Goal: Task Accomplishment & Management: Contribute content

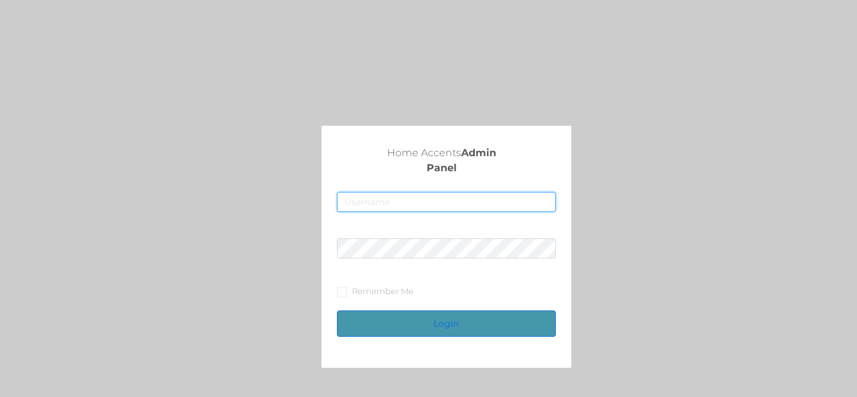
type input "[EMAIL_ADDRESS][DOMAIN_NAME]"
click at [444, 329] on button "Login" at bounding box center [446, 323] width 218 height 26
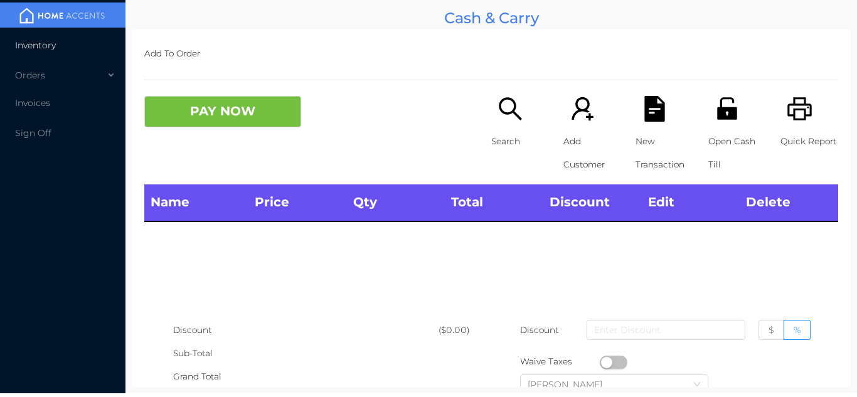
click at [53, 40] on span "Inventory" at bounding box center [35, 45] width 41 height 11
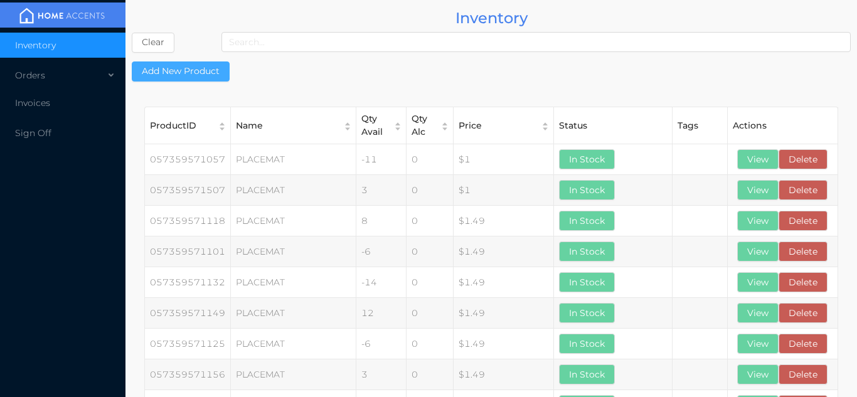
click at [183, 72] on button "Add New Product" at bounding box center [181, 71] width 98 height 20
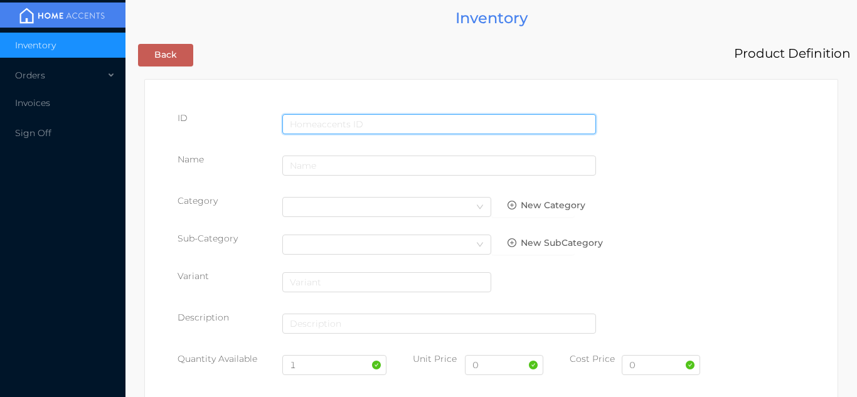
click at [315, 117] on input "text" at bounding box center [439, 124] width 314 height 20
type input "6636043522182"
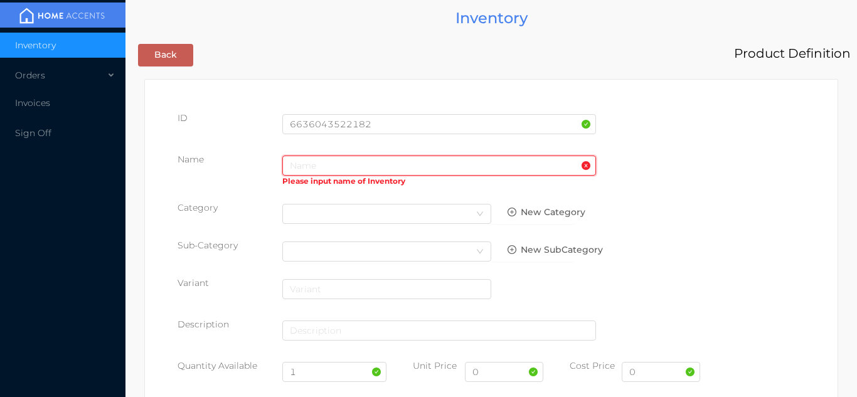
click at [303, 166] on input "text" at bounding box center [439, 166] width 314 height 20
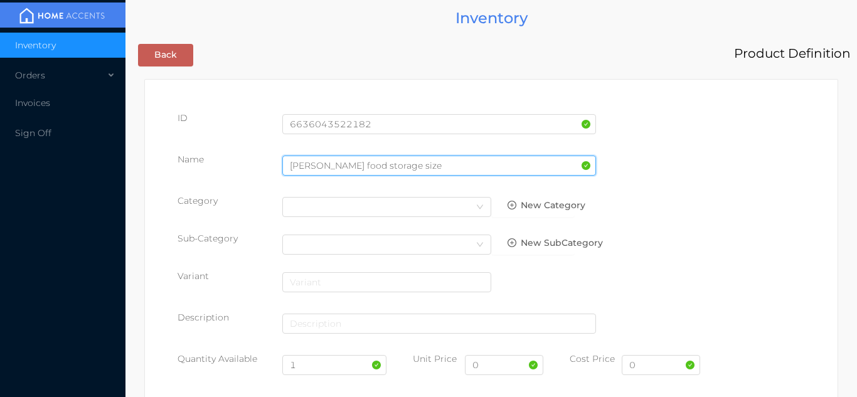
click at [417, 168] on input "[PERSON_NAME] food storage size" at bounding box center [439, 166] width 314 height 20
click at [443, 169] on input "[PERSON_NAME] food storage size" at bounding box center [439, 166] width 314 height 20
type input "[PERSON_NAME] food storage size 1"
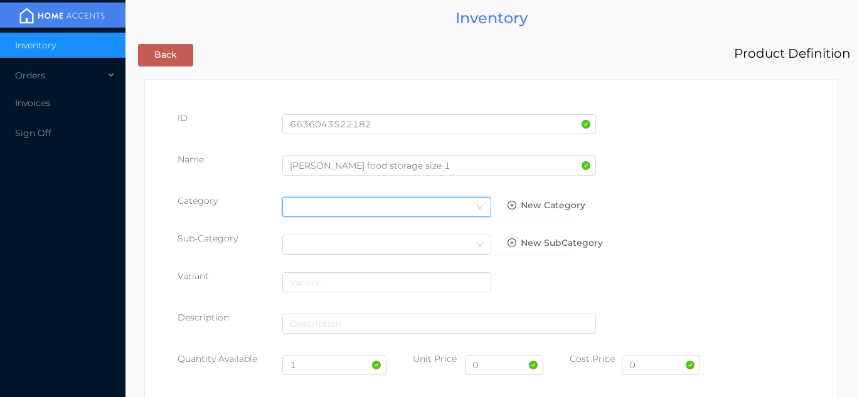
click at [479, 207] on icon "icon: down" at bounding box center [480, 207] width 8 height 8
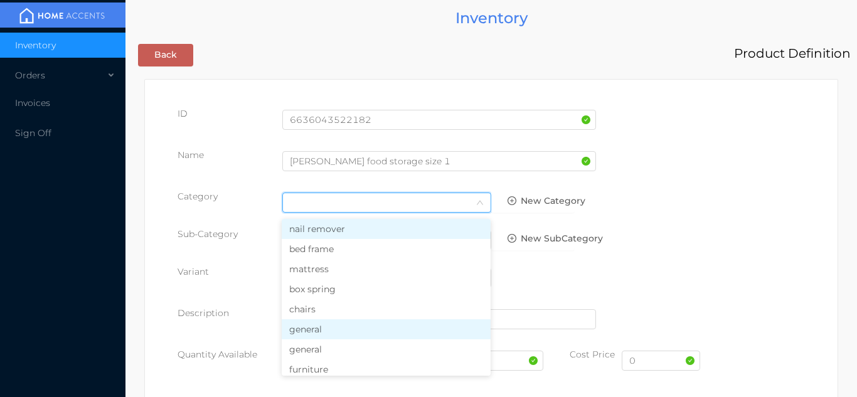
click at [337, 328] on li "general" at bounding box center [386, 329] width 209 height 20
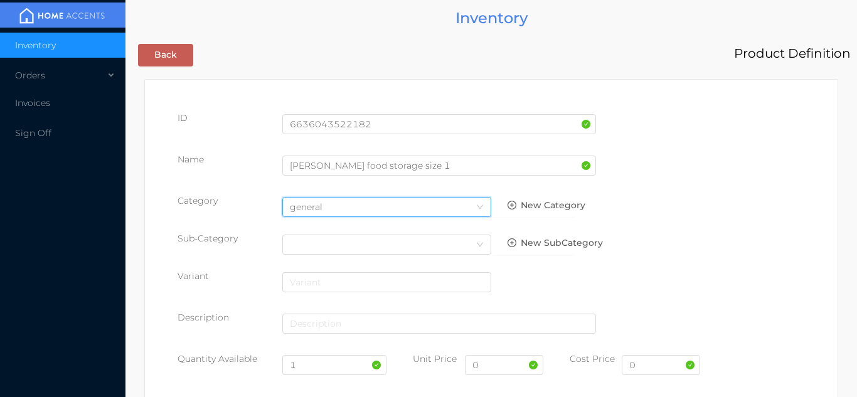
click at [328, 342] on div at bounding box center [439, 328] width 314 height 35
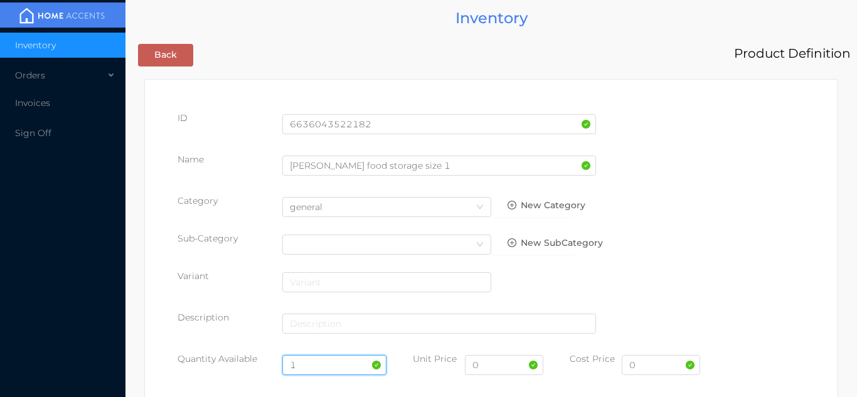
click at [313, 367] on input "1" at bounding box center [334, 365] width 105 height 20
type input "4"
type input "54"
click at [643, 360] on input "0" at bounding box center [660, 365] width 78 height 20
type input "3.20"
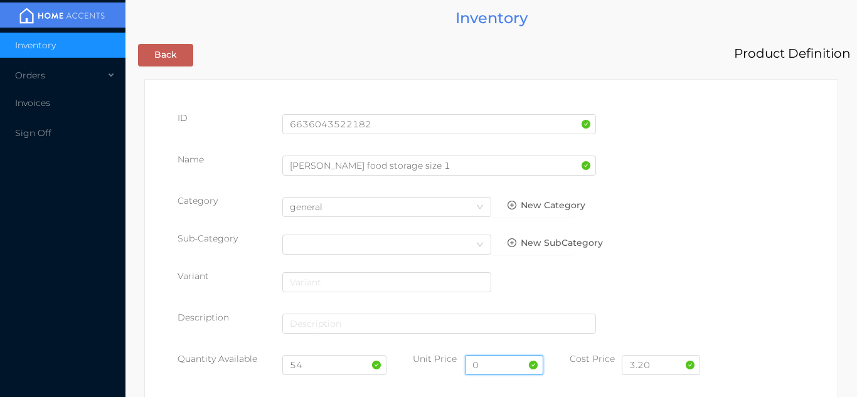
click at [487, 369] on input "0" at bounding box center [504, 365] width 78 height 20
click at [504, 369] on input "79.99" at bounding box center [504, 365] width 78 height 20
type input "7.99"
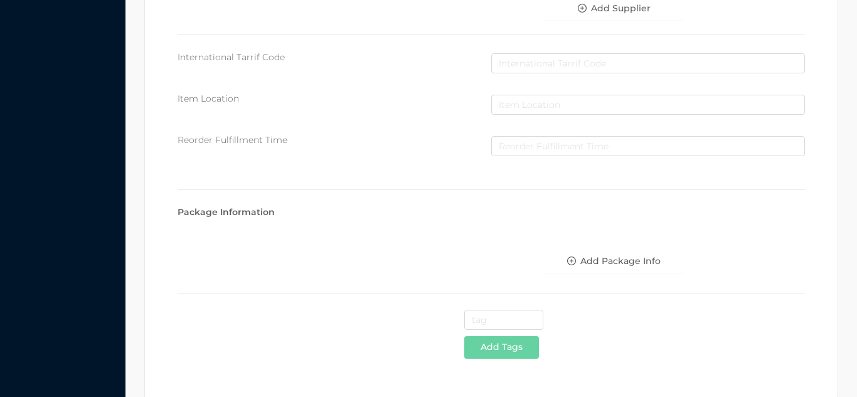
scroll to position [645, 0]
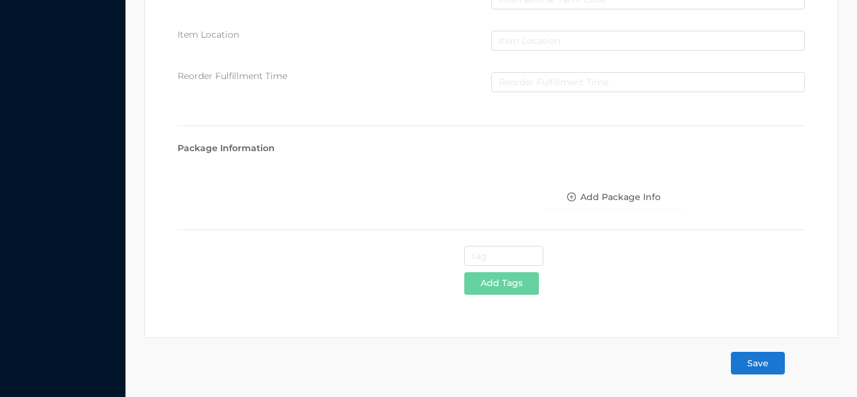
click at [742, 361] on button "Save" at bounding box center [758, 363] width 54 height 23
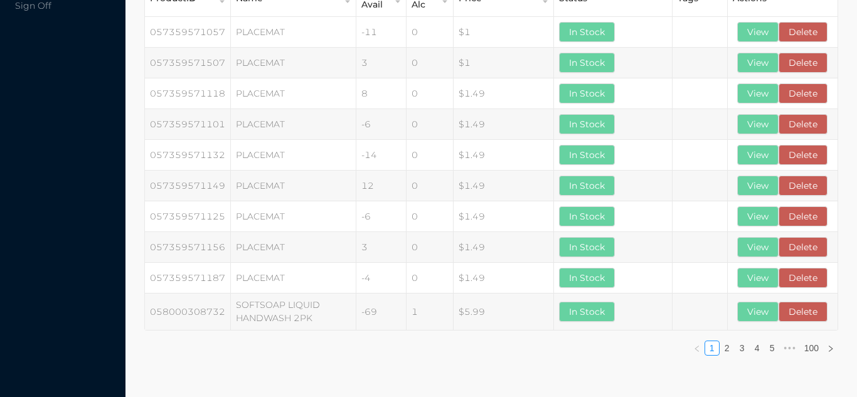
scroll to position [0, 0]
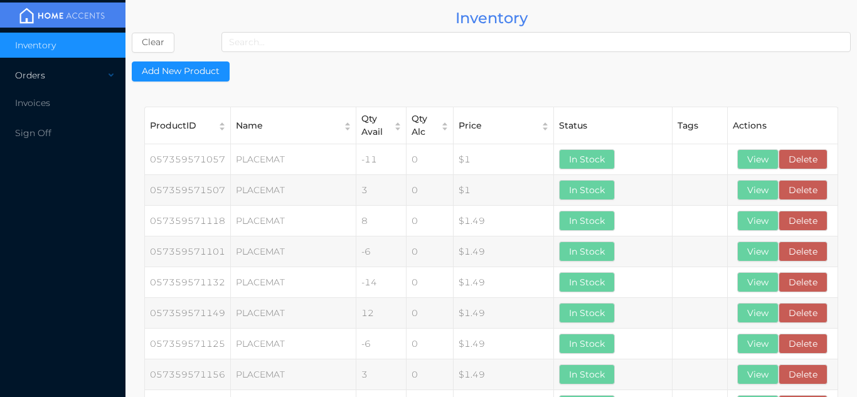
click at [77, 85] on div "Orders" at bounding box center [62, 75] width 125 height 25
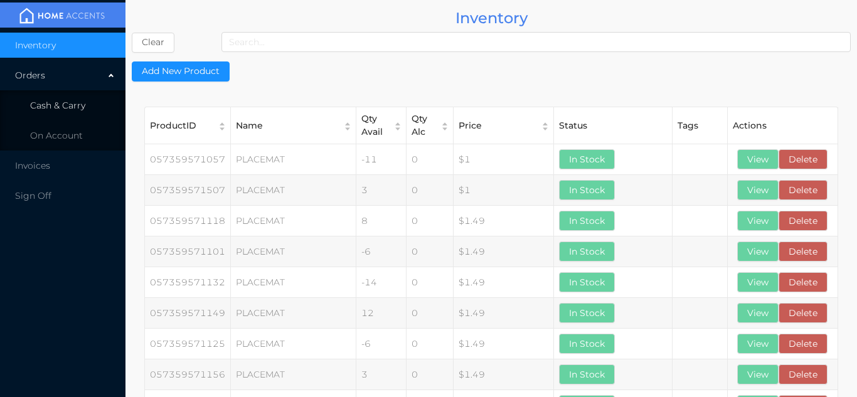
click at [85, 108] on li "Cash & Carry" at bounding box center [62, 105] width 125 height 25
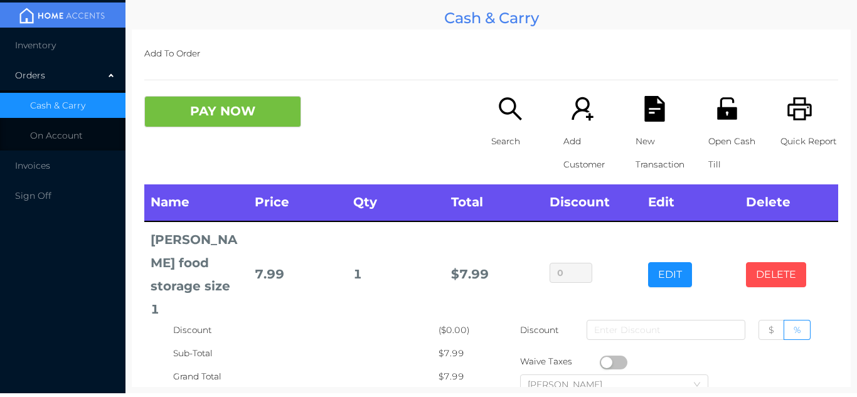
click at [788, 262] on button "DELETE" at bounding box center [776, 274] width 60 height 25
